Goal: Transaction & Acquisition: Purchase product/service

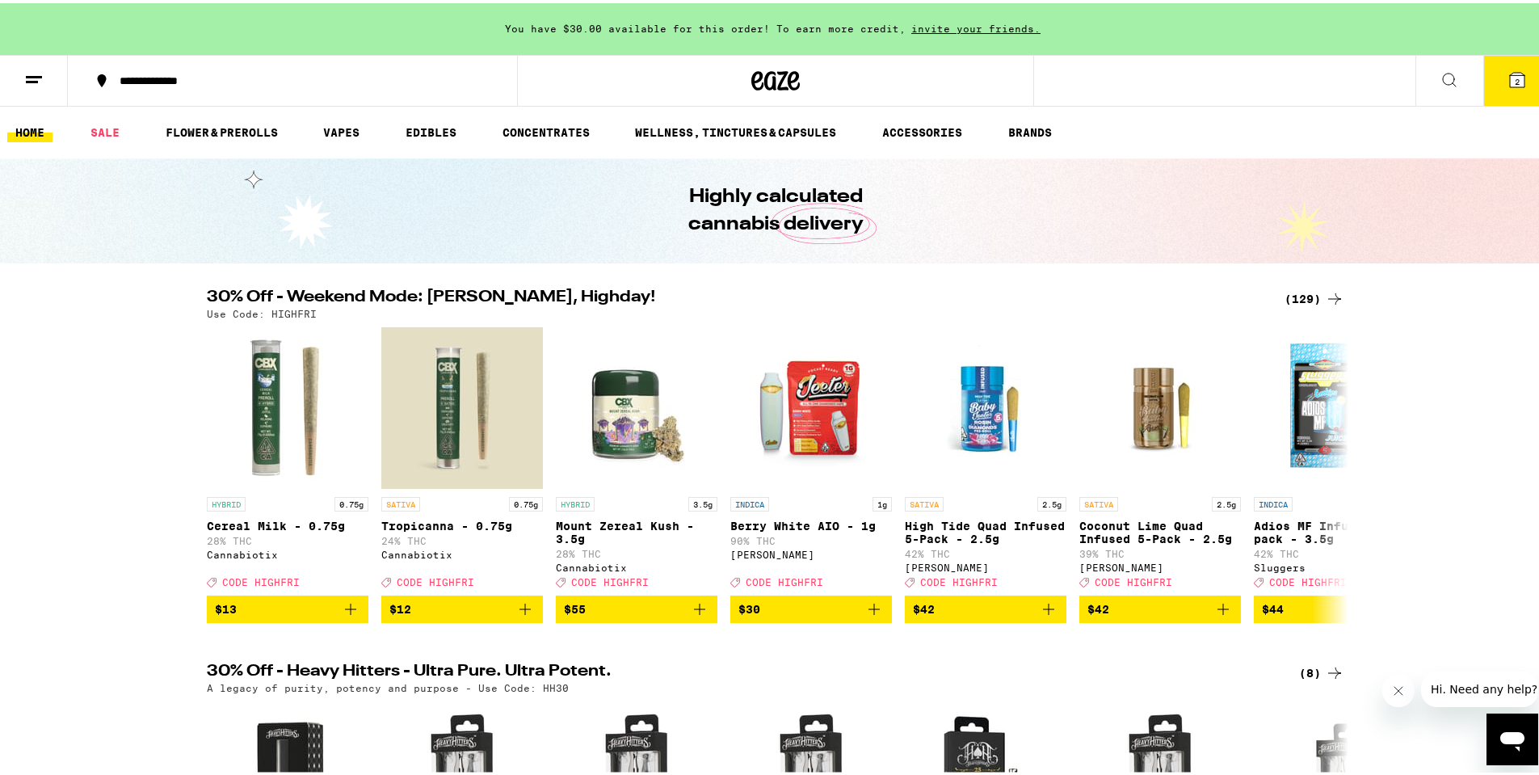
click at [1488, 82] on button "2" at bounding box center [1517, 78] width 68 height 50
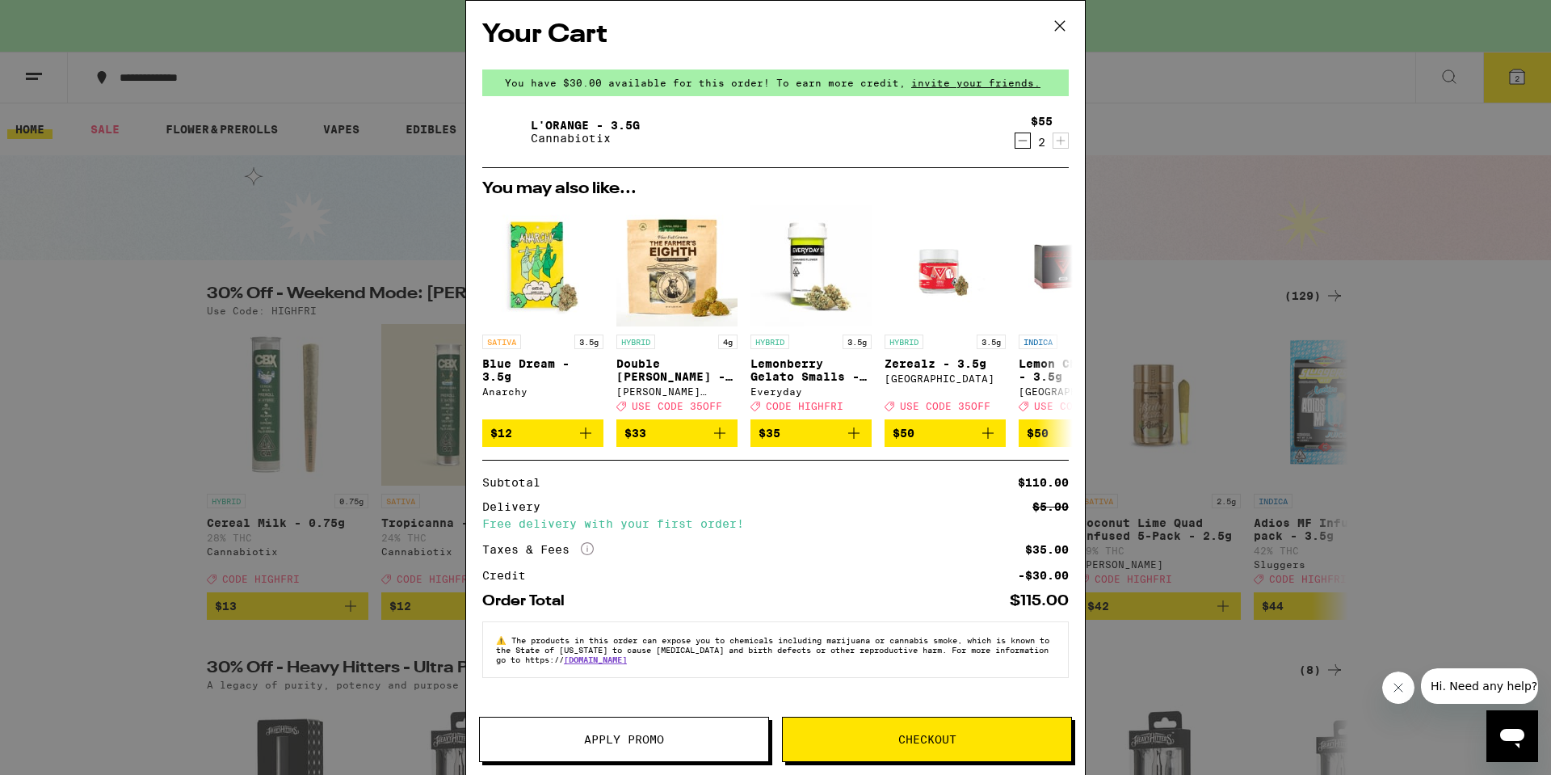
click at [889, 739] on span "Checkout" at bounding box center [927, 739] width 288 height 11
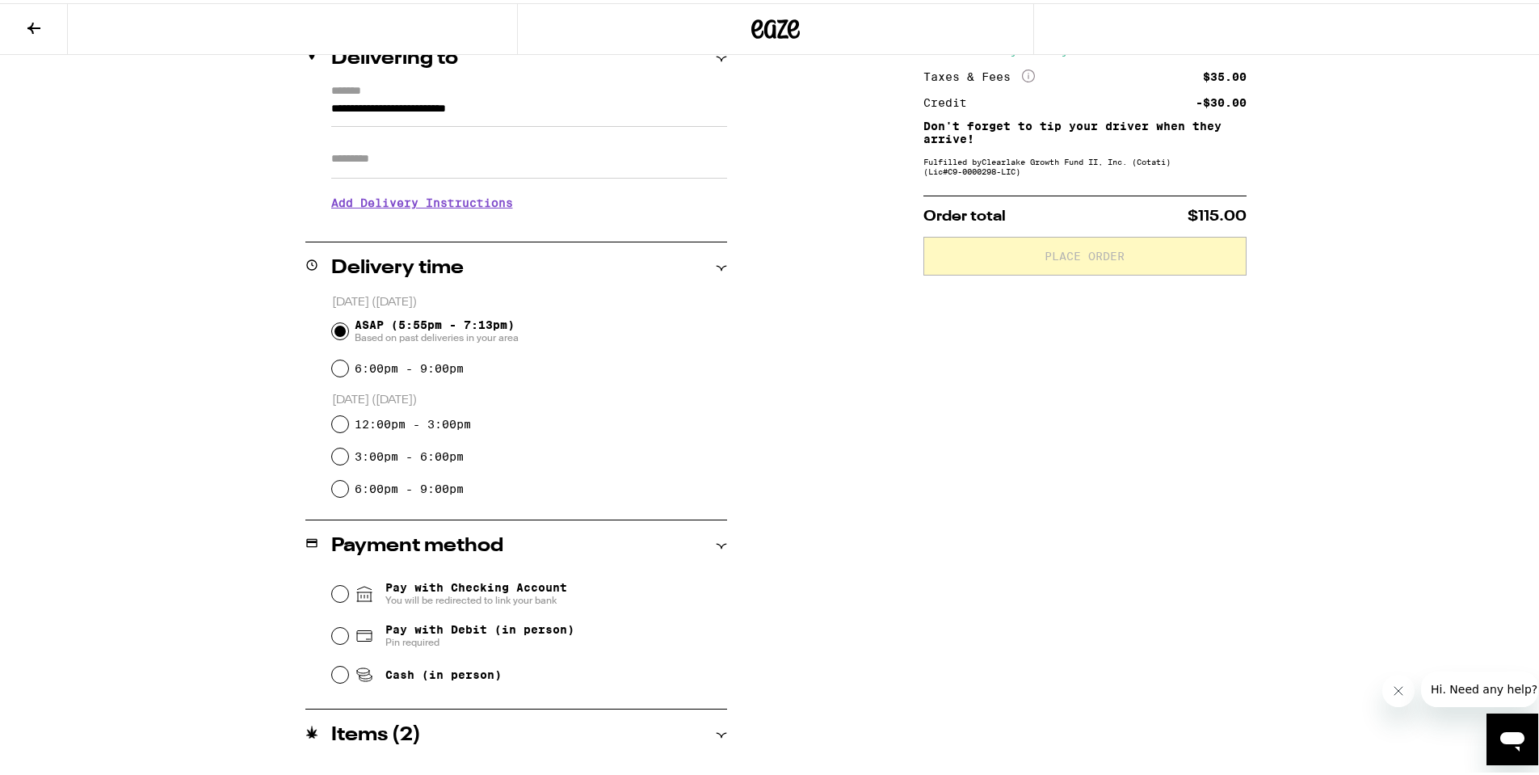
scroll to position [201, 0]
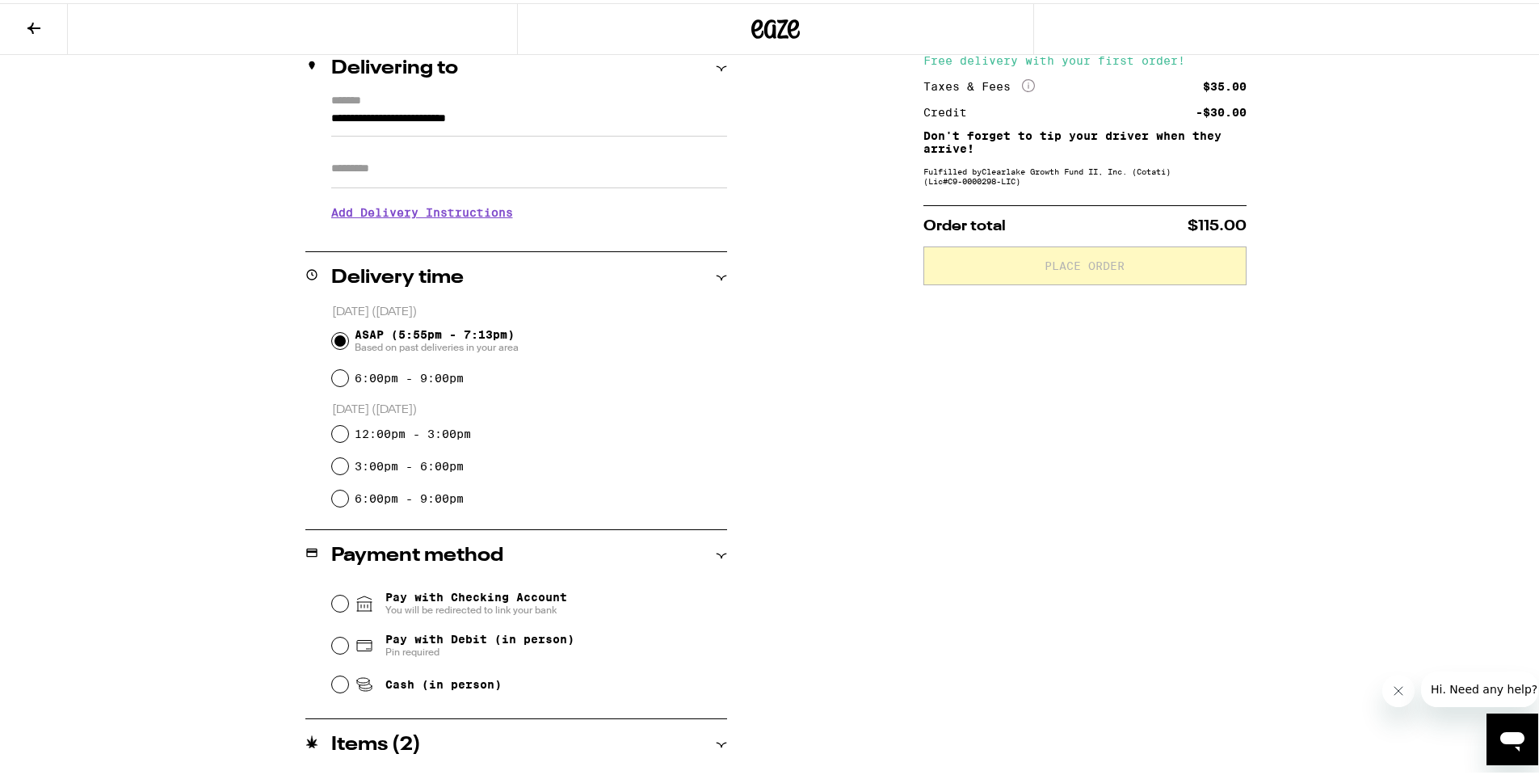
click at [332, 683] on input "Cash (in person)" at bounding box center [340, 681] width 16 height 16
radio input "true"
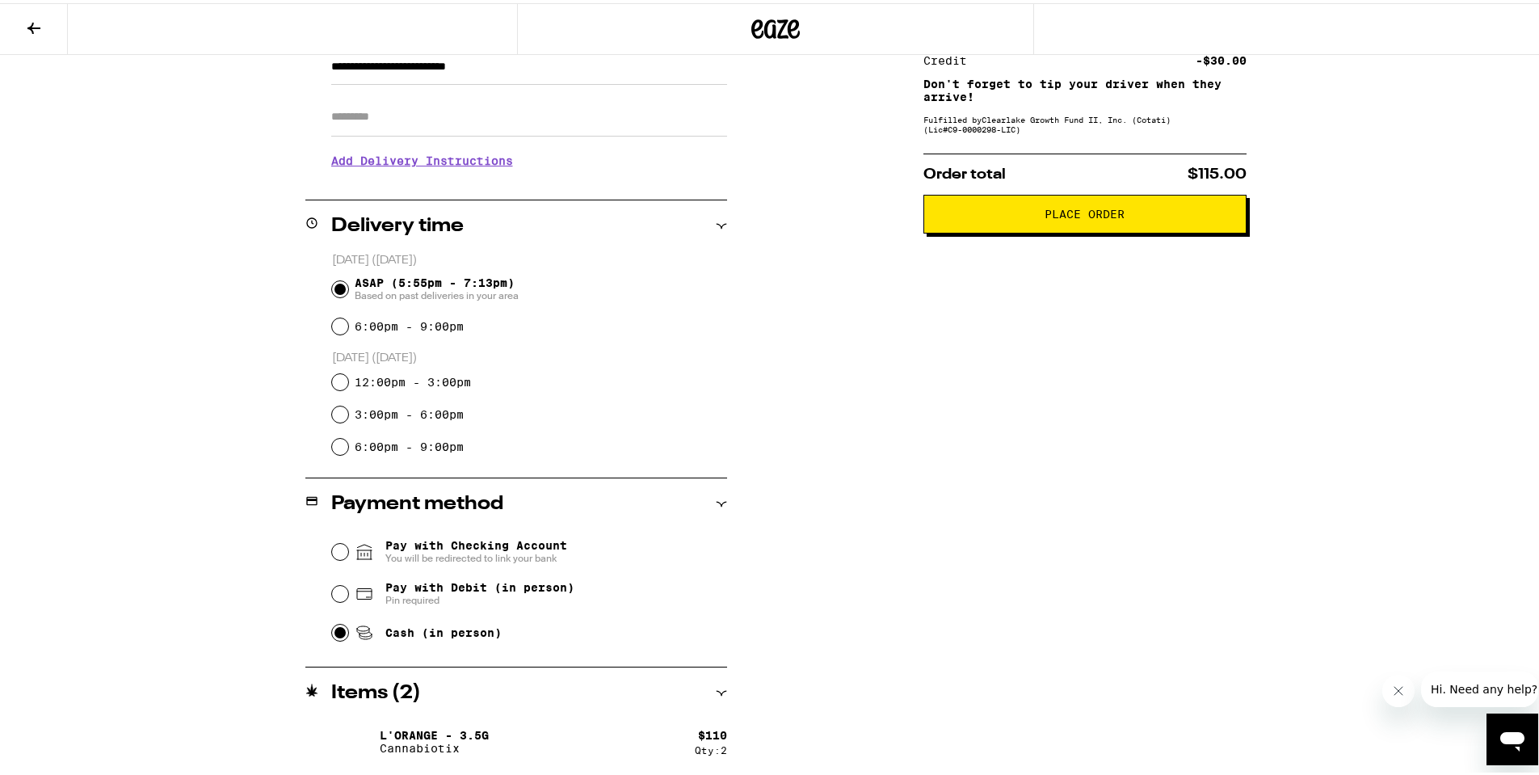
scroll to position [0, 0]
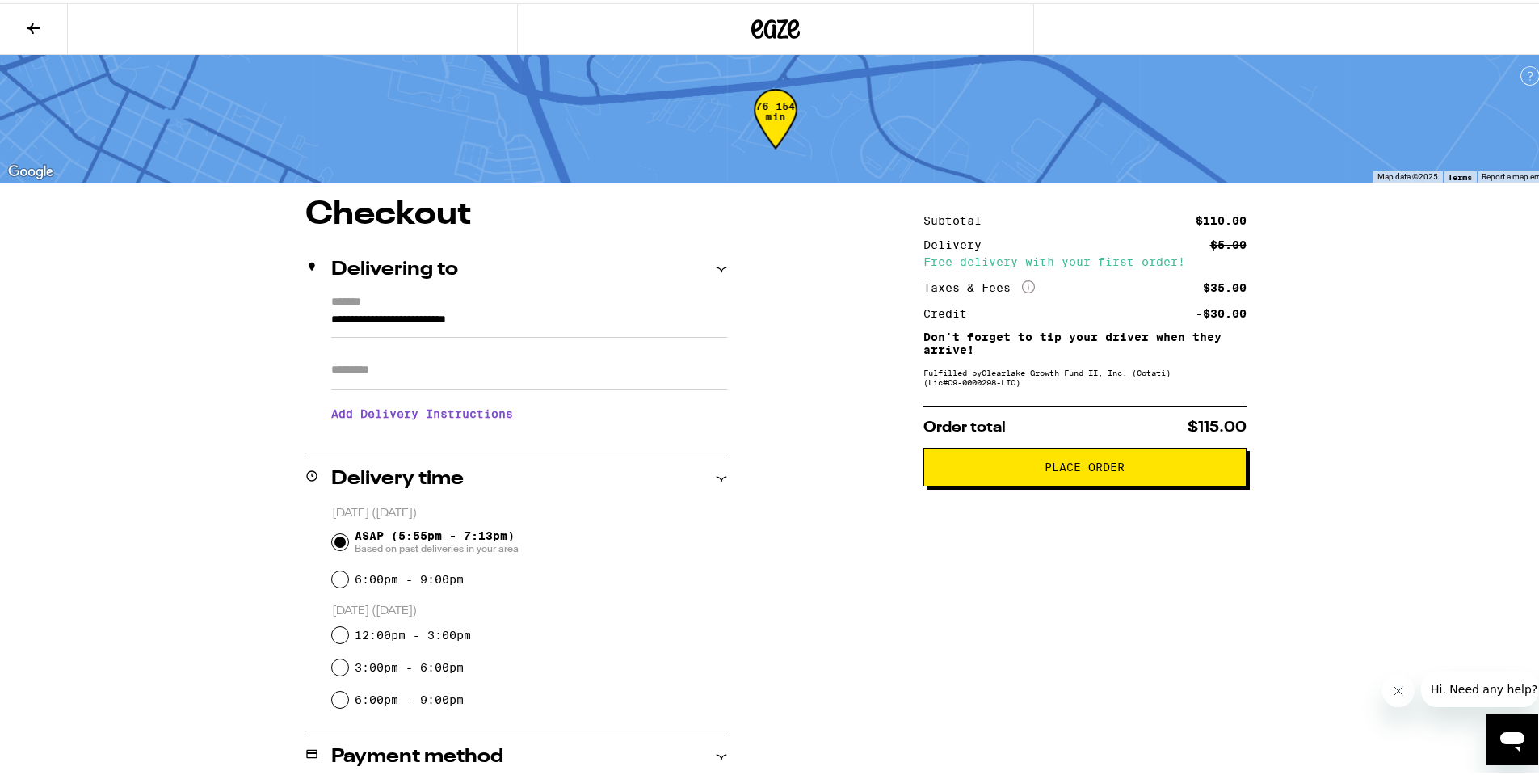
click at [1065, 482] on button "Place Order" at bounding box center [1085, 463] width 323 height 39
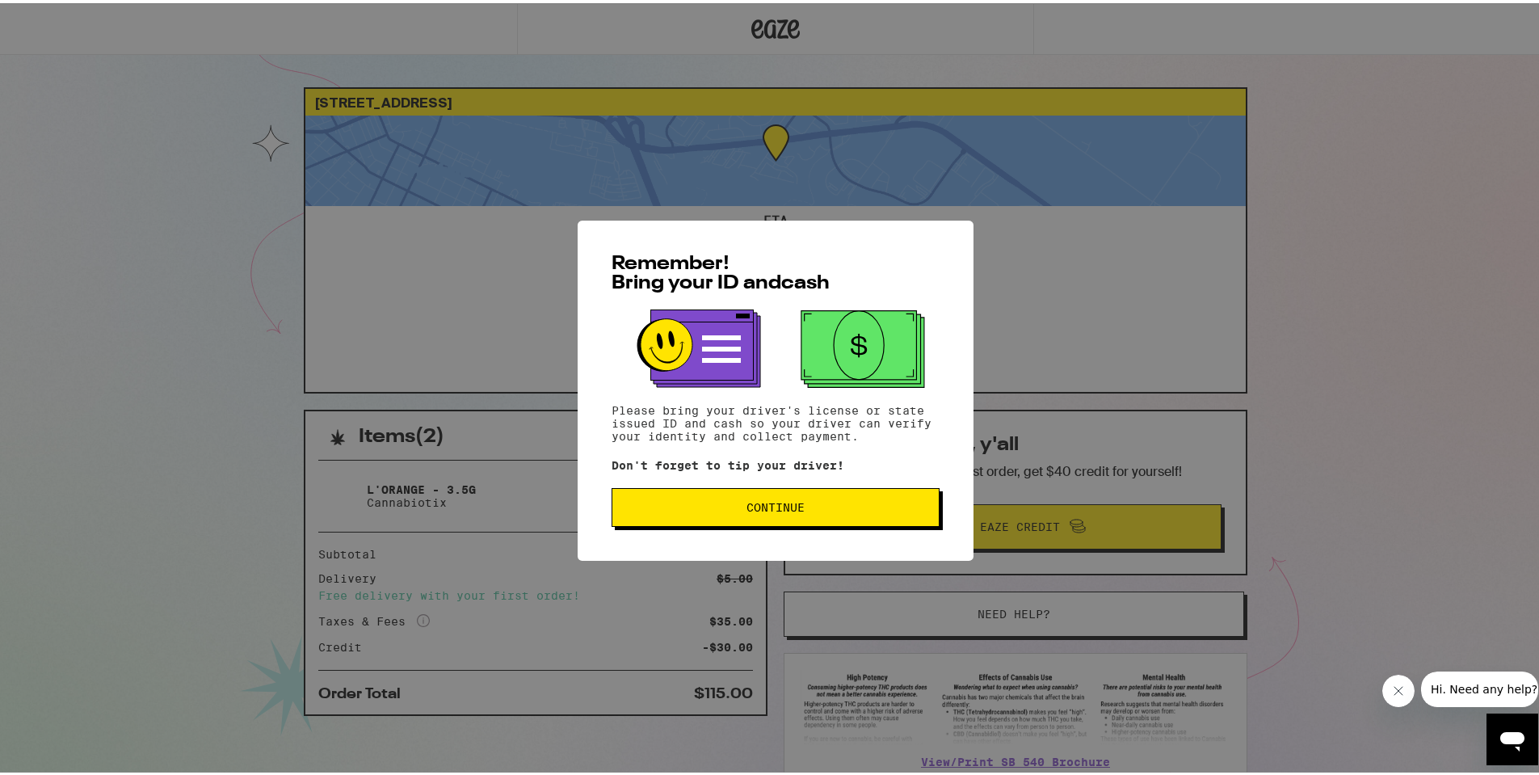
click at [789, 516] on button "Continue" at bounding box center [776, 504] width 328 height 39
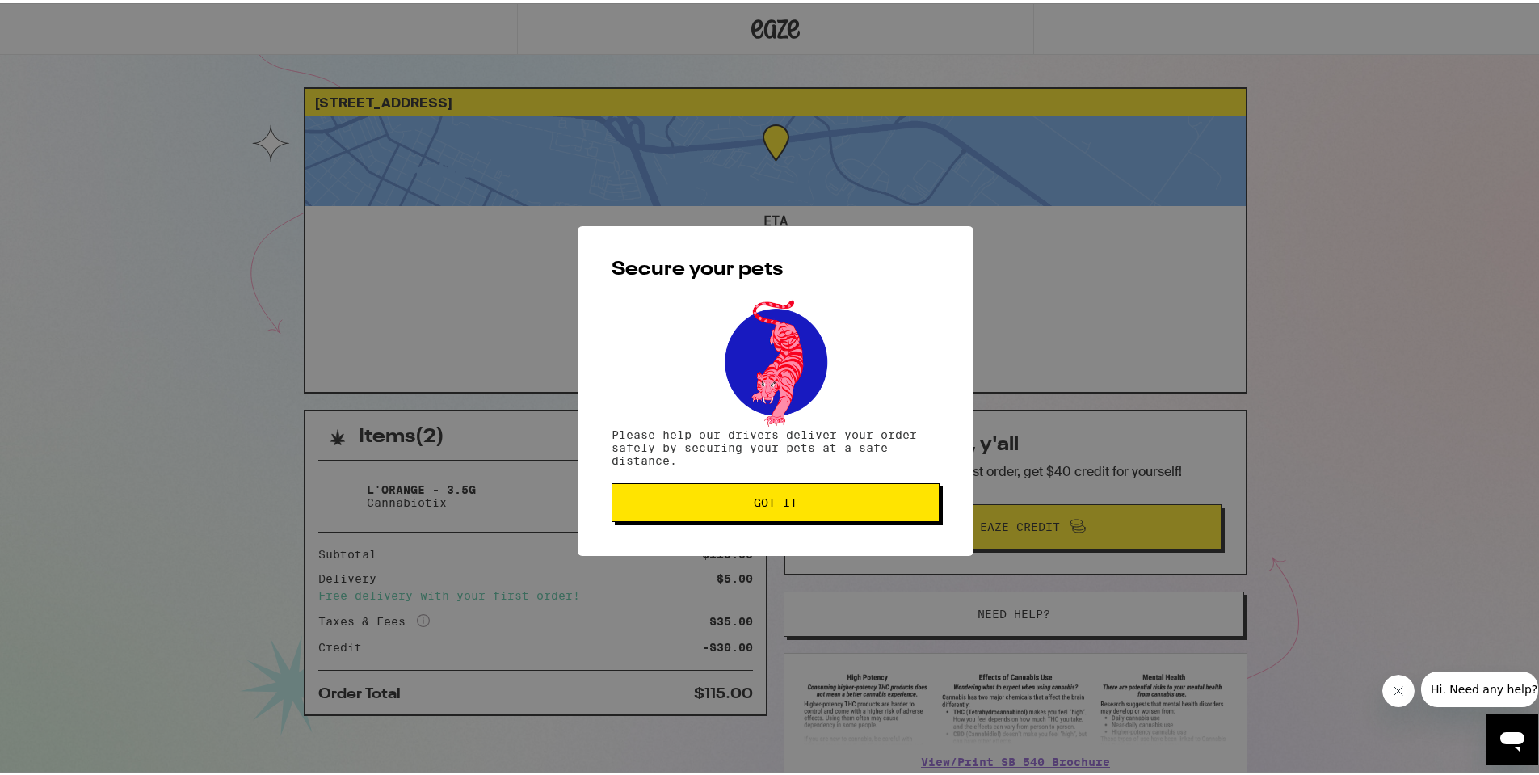
click at [789, 511] on button "Got it" at bounding box center [776, 499] width 328 height 39
